Goal: Check status: Check status

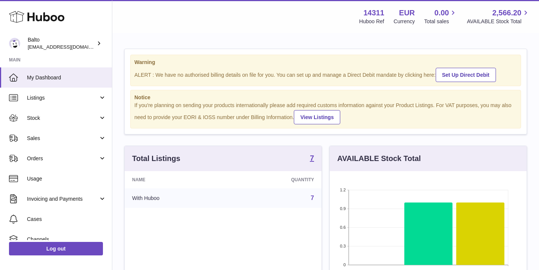
scroll to position [117, 197]
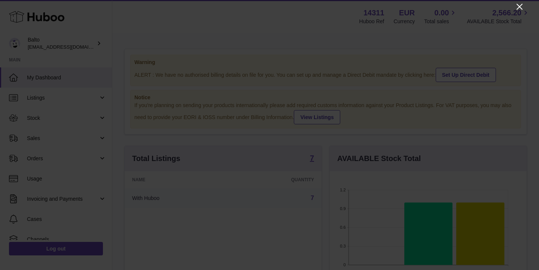
click at [518, 7] on icon "Close" at bounding box center [519, 6] width 9 height 9
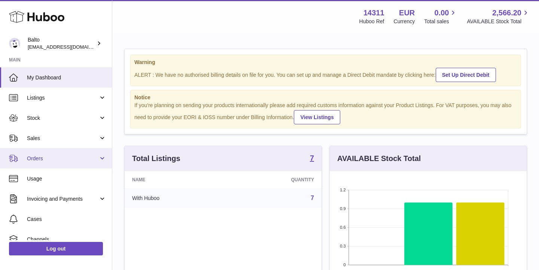
scroll to position [0, 0]
click at [67, 160] on span "Orders" at bounding box center [63, 158] width 72 height 7
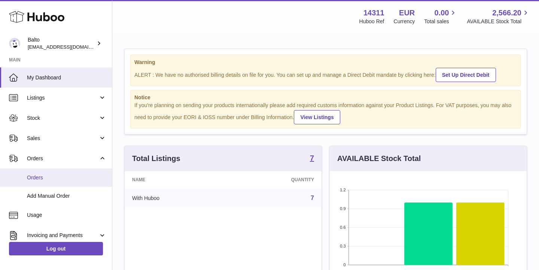
click at [67, 177] on span "Orders" at bounding box center [66, 177] width 79 height 7
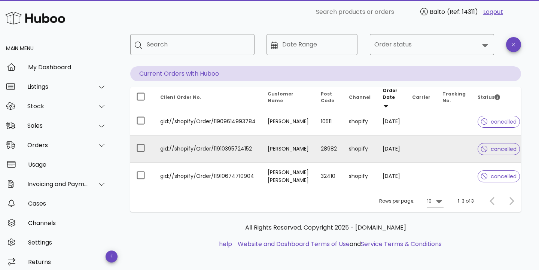
scroll to position [31, 0]
click at [186, 148] on td "gid://shopify/Order/11910395724152" at bounding box center [208, 149] width 108 height 27
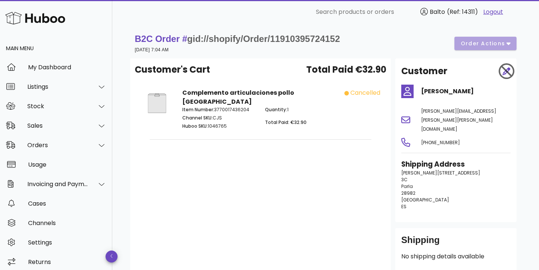
click at [332, 40] on span "gid://shopify/Order/11910395724152" at bounding box center [263, 39] width 153 height 10
copy span "11910395724152"
